Goal: Task Accomplishment & Management: Complete application form

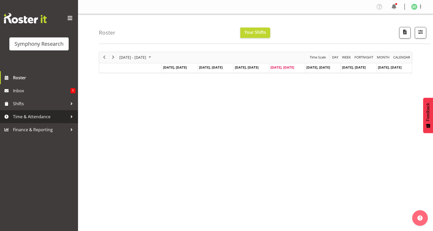
click at [32, 113] on span "Time & Attendance" at bounding box center [40, 117] width 55 height 8
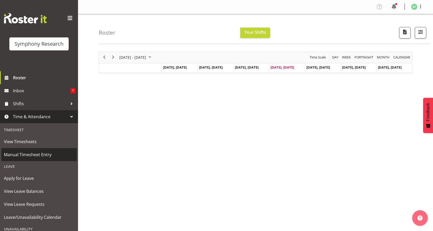
click at [33, 152] on span "Manual Timesheet Entry" at bounding box center [39, 155] width 70 height 8
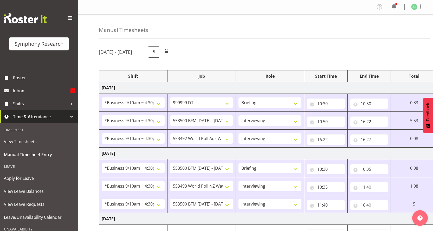
select select "26078"
select select "760"
select select "26078"
select select "10733"
select select "47"
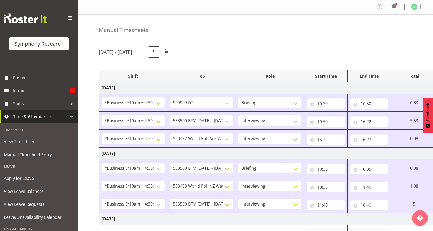
select select "26078"
select select "10499"
select select "47"
select select "26078"
select select "10733"
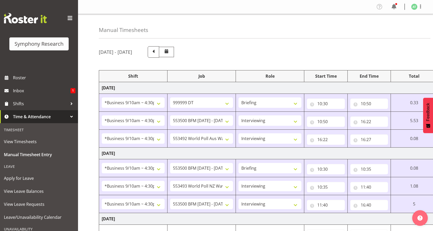
select select "26078"
select select "10527"
select select "47"
select select "26078"
select select "10733"
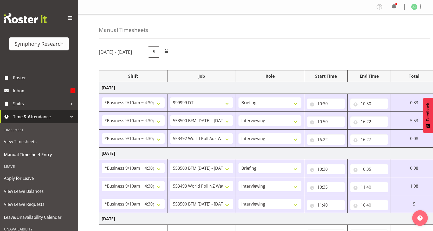
select select "47"
click at [162, 229] on select "Select Shift !!Weekend Residential (Roster IT Shift Label) *Business 9/10am ~ 4…" at bounding box center [133, 234] width 63 height 10
select select "26078"
click at [102, 229] on select "Select Shift !!Weekend Residential (Roster IT Shift Label) *Business 9/10am ~ 4…" at bounding box center [133, 234] width 63 height 10
drag, startPoint x: 232, startPoint y: 201, endPoint x: 228, endPoint y: 198, distance: 5.6
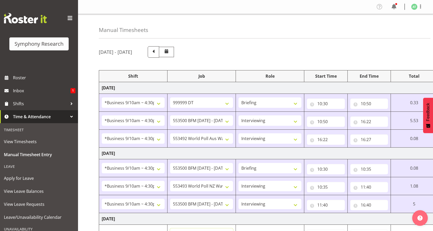
click at [232, 229] on select "Select Job 550060 IF Admin 553492 World Poll Aus Wave 2 Main 2025 553493 World …" at bounding box center [201, 234] width 63 height 10
select select "10499"
click at [172, 229] on select "Select Job 550060 IF Admin 553492 World Poll Aus Wave 2 Main 2025 553493 World …" at bounding box center [201, 234] width 63 height 10
click at [302, 229] on select "Select Role Briefing Interviewing" at bounding box center [270, 234] width 63 height 10
select select "47"
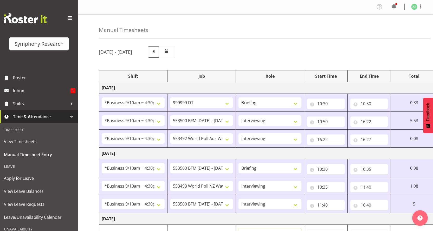
click at [243, 229] on select "Select Role Briefing Interviewing" at bounding box center [270, 234] width 63 height 10
click at [329, 230] on input "00:00" at bounding box center [326, 235] width 38 height 10
select select "10"
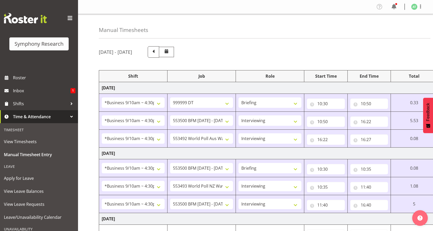
type input "10:00"
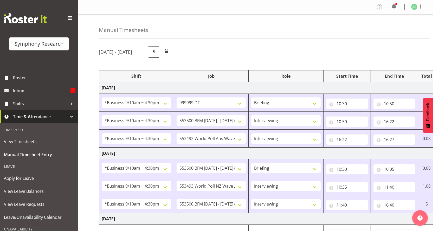
select select "22"
type input "10:22"
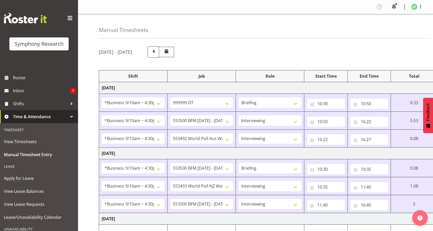
click at [371, 230] on input "00:00" at bounding box center [370, 235] width 38 height 10
select select "11"
type input "11:00"
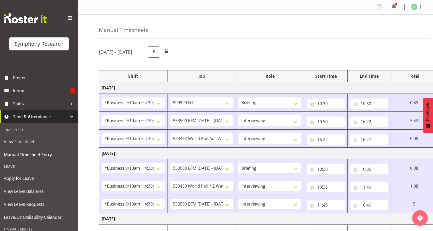
select select "40"
type input "11:40"
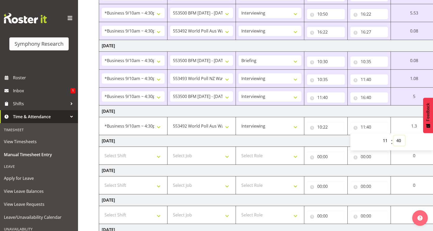
scroll to position [108, 0]
